Goal: Information Seeking & Learning: Learn about a topic

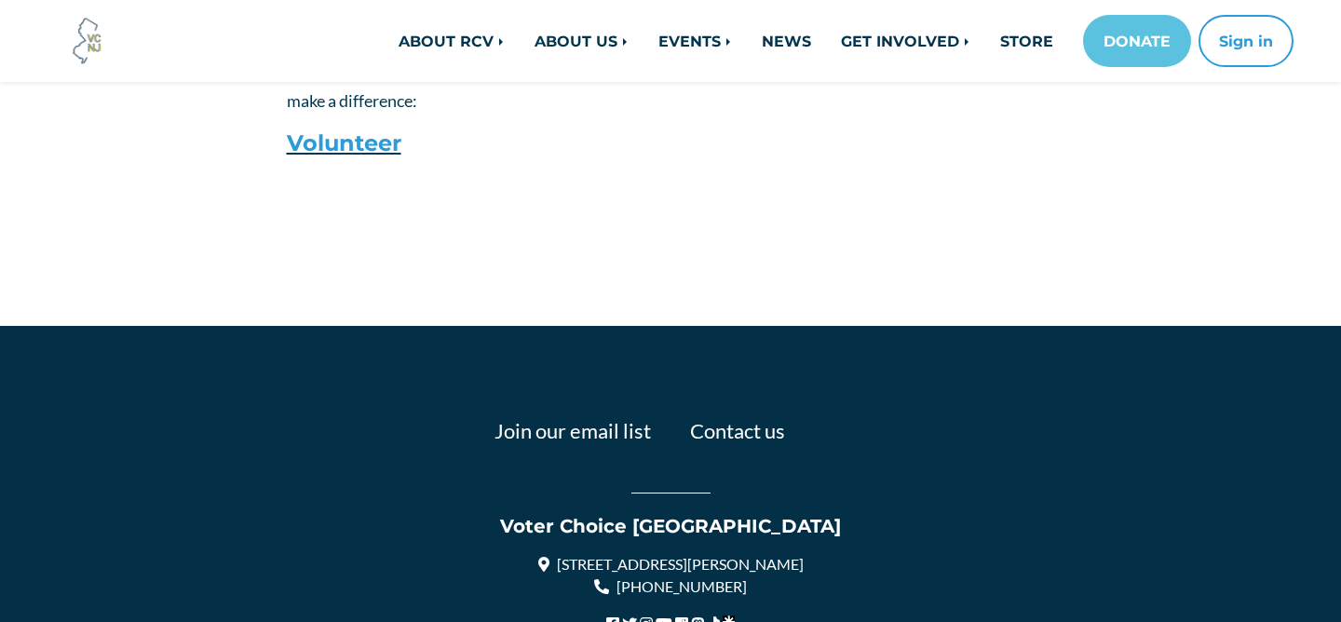
scroll to position [2507, 0]
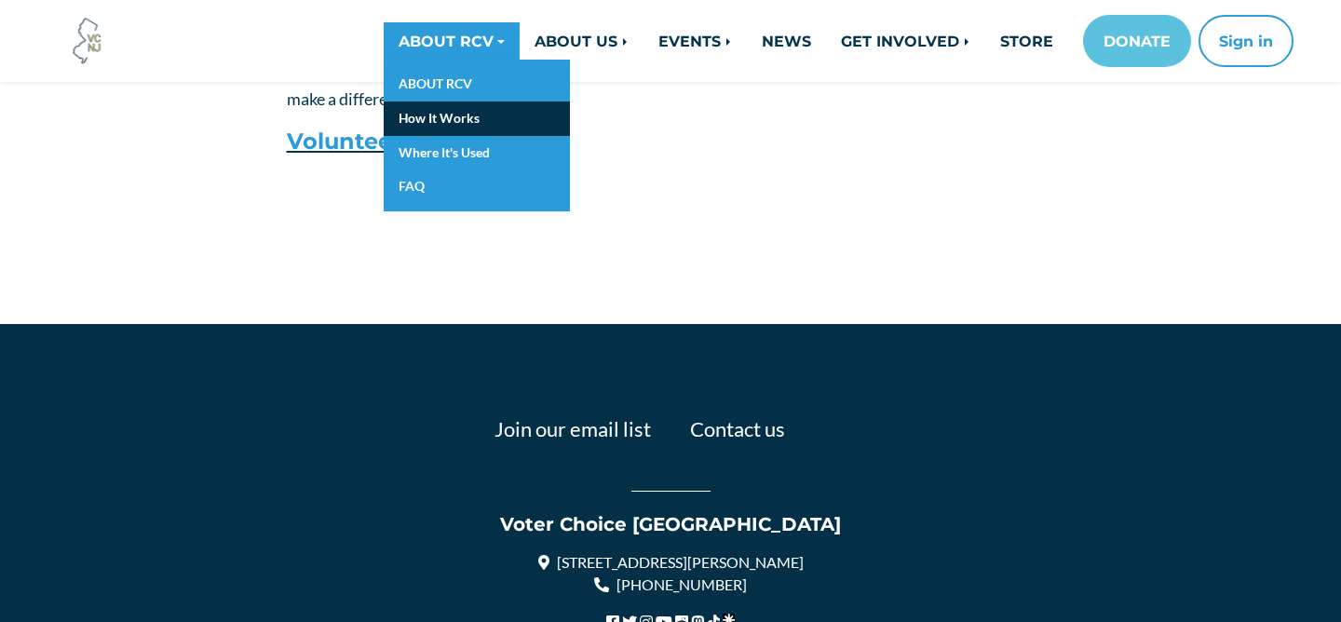
click at [438, 107] on link "How It Works" at bounding box center [477, 119] width 186 height 34
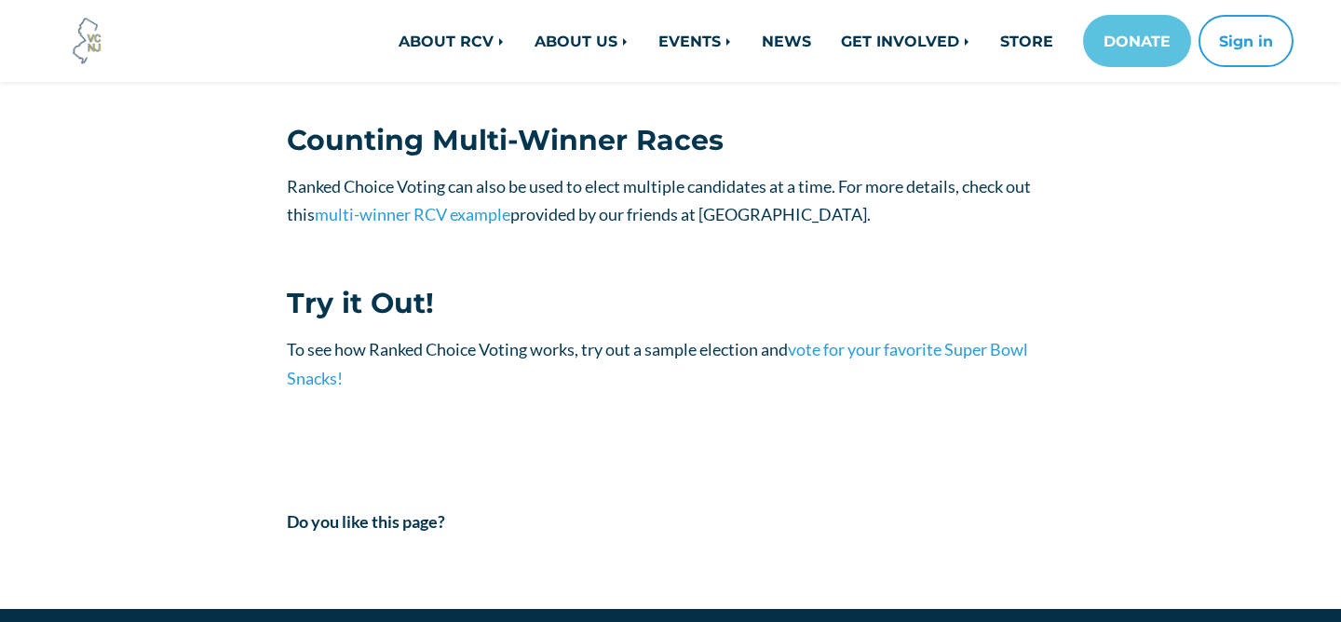
scroll to position [2058, 0]
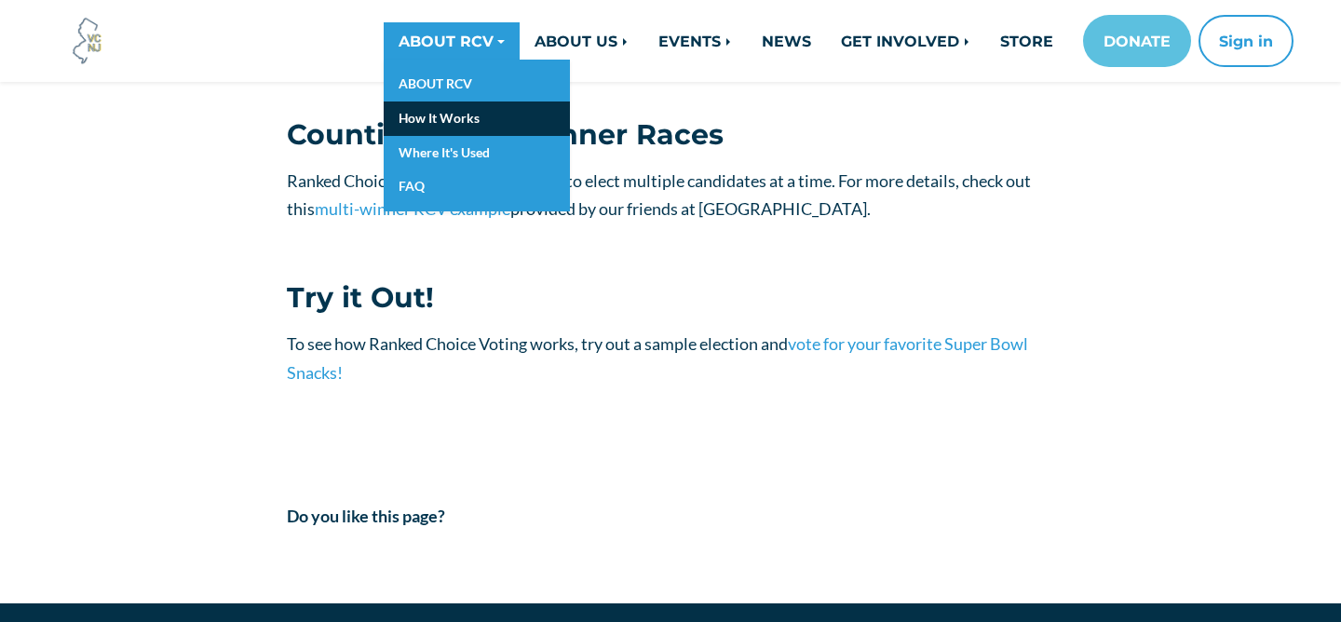
click at [442, 121] on link "How It Works" at bounding box center [477, 119] width 186 height 34
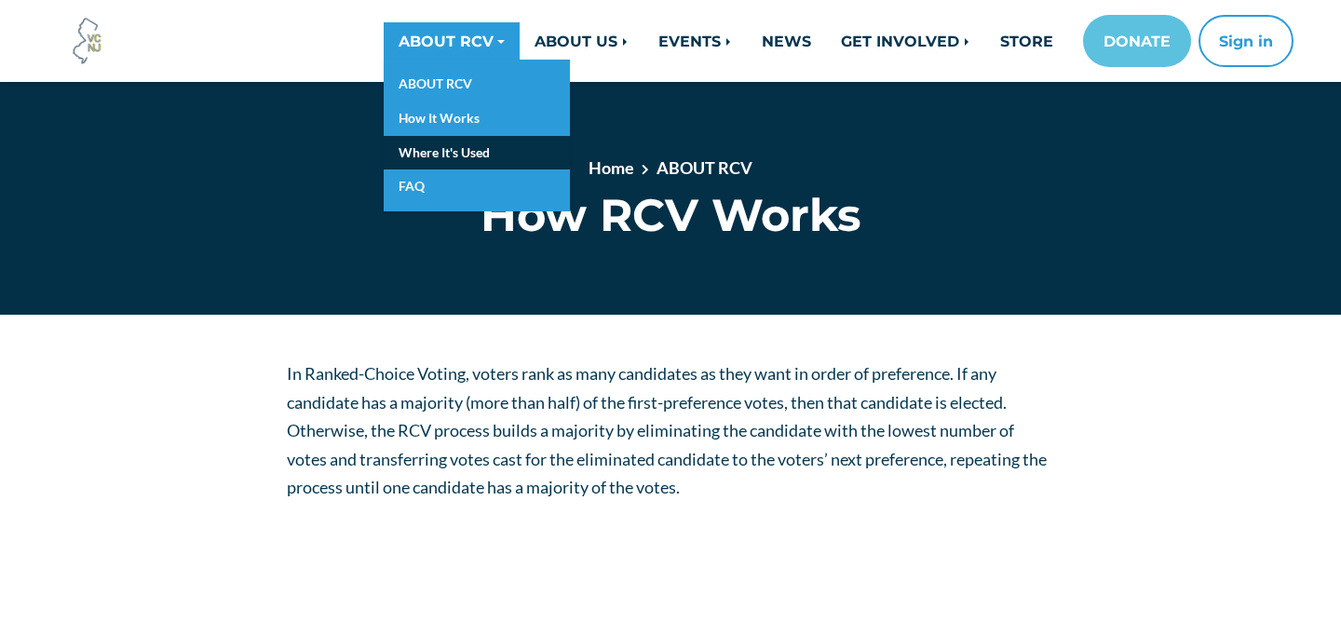
click at [452, 143] on link "Where It's Used" at bounding box center [477, 153] width 186 height 34
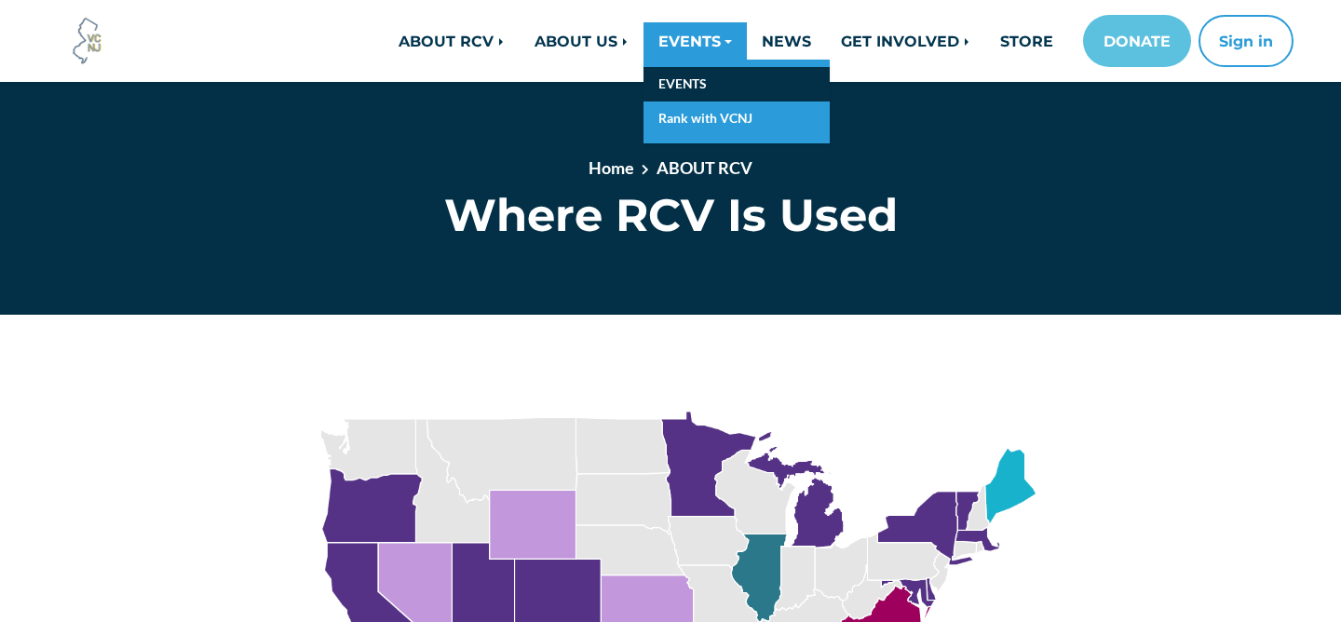
click at [684, 81] on link "EVENTS" at bounding box center [737, 84] width 186 height 34
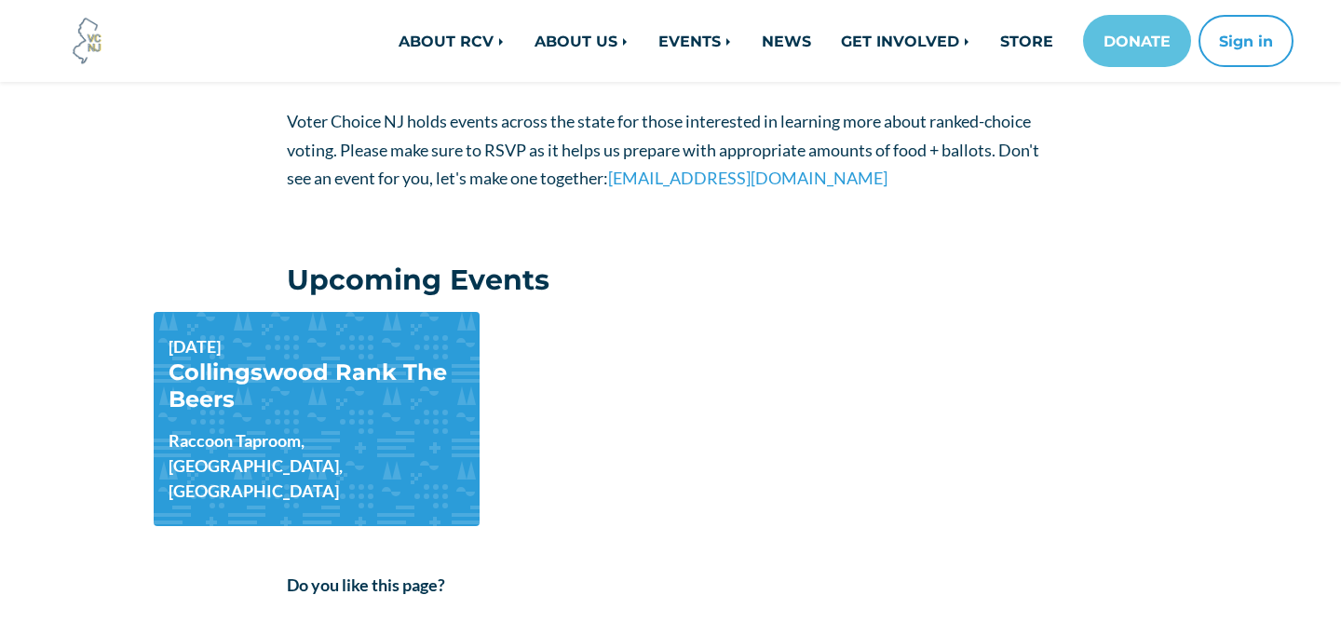
scroll to position [286, 0]
